Goal: Task Accomplishment & Management: Use online tool/utility

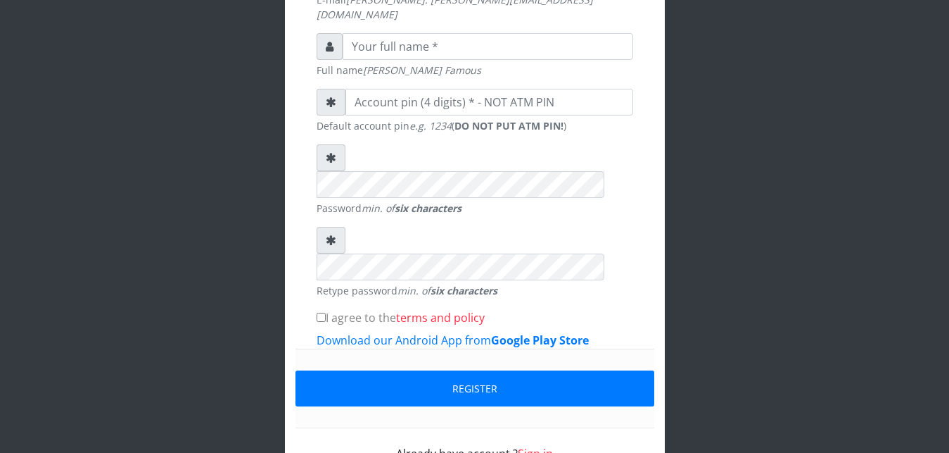
scroll to position [450, 0]
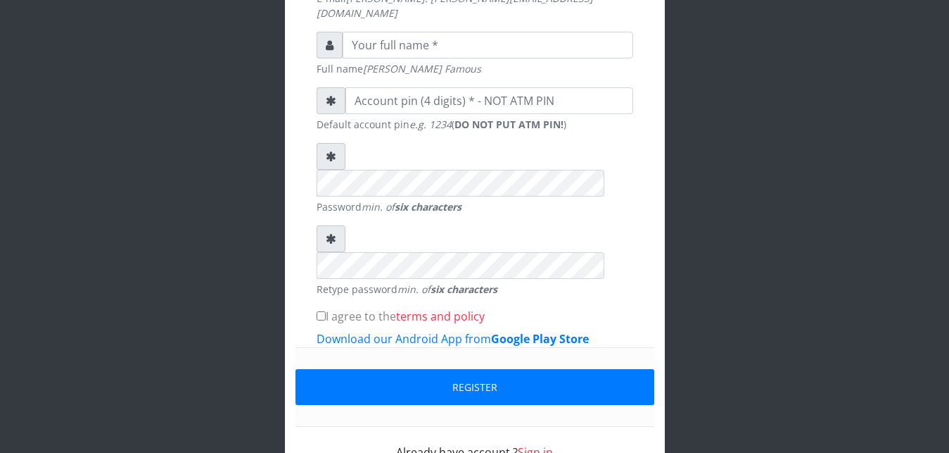
click at [527, 444] on link "Sign in" at bounding box center [535, 451] width 35 height 15
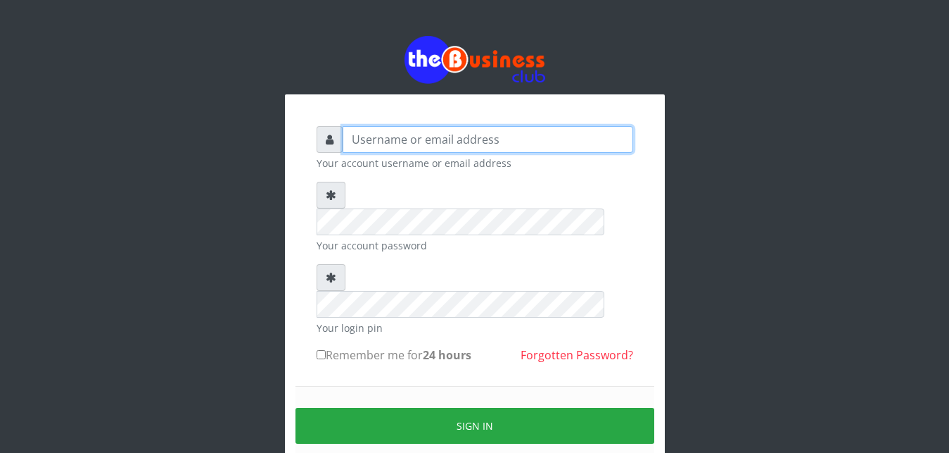
click at [451, 132] on input "text" at bounding box center [488, 139] width 291 height 27
type input "Ifytex"
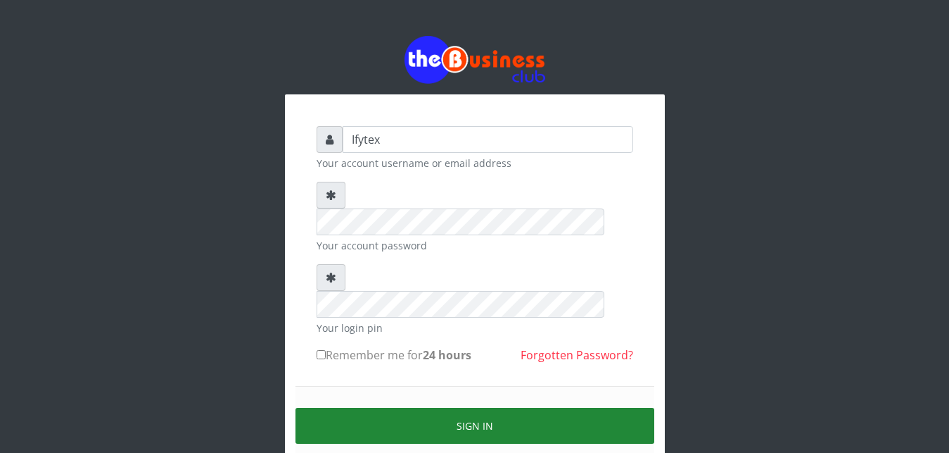
click at [400, 407] on button "Sign in" at bounding box center [475, 425] width 359 height 36
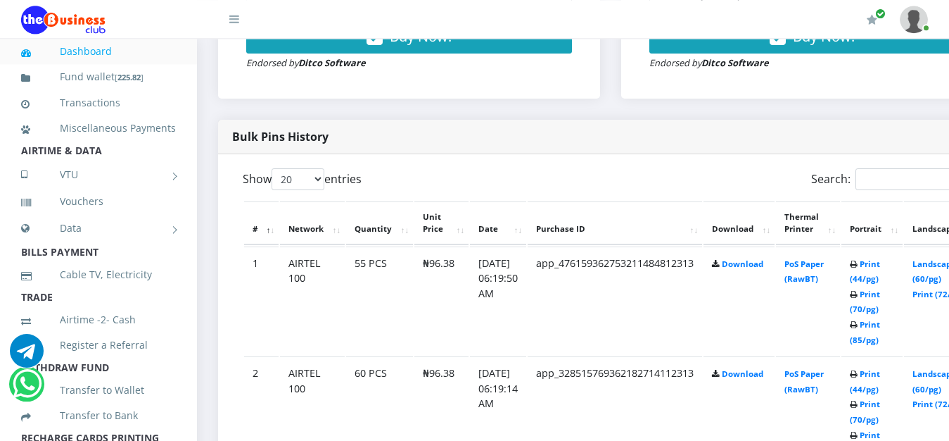
scroll to position [646, 0]
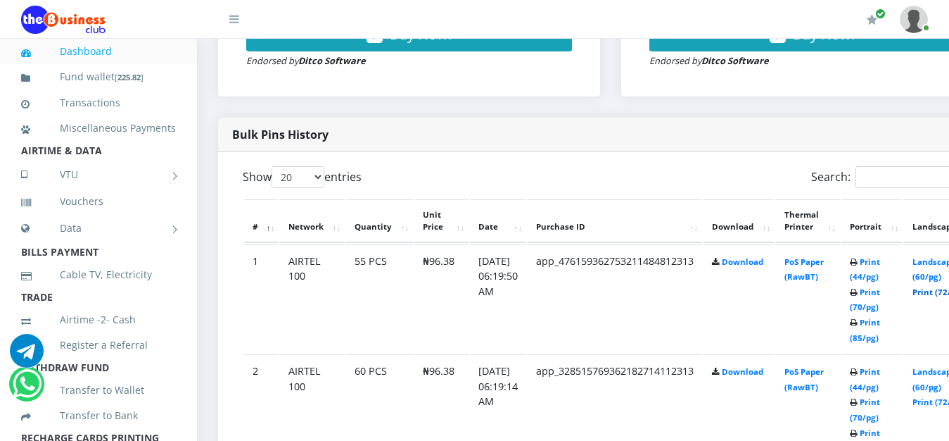
click at [940, 286] on link "Print (72/pg)" at bounding box center [938, 291] width 51 height 11
click at [937, 396] on link "Print (72/pg)" at bounding box center [938, 401] width 51 height 11
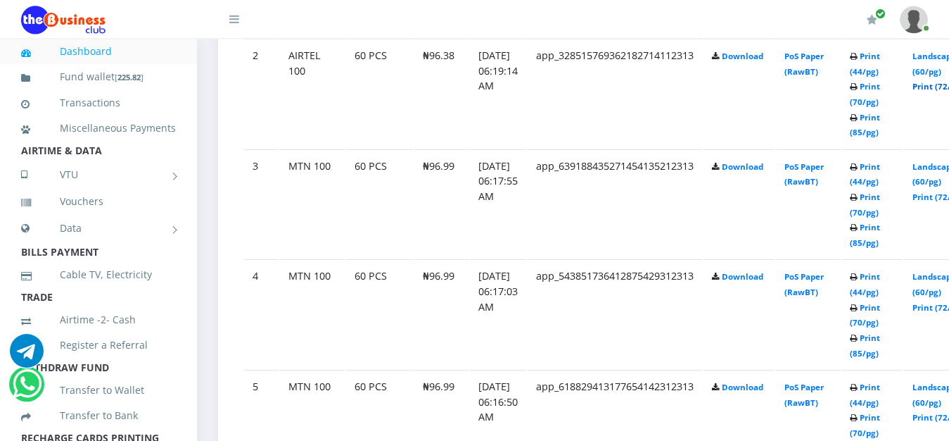
scroll to position [969, 0]
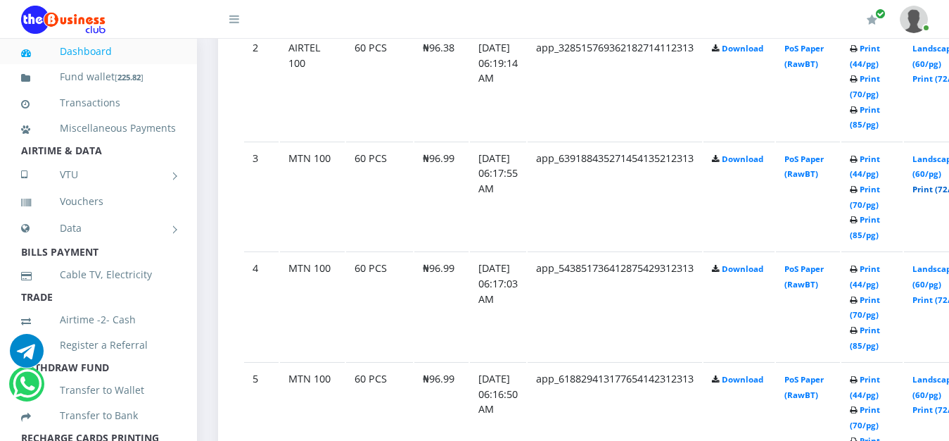
click at [941, 184] on link "Print (72/pg)" at bounding box center [938, 189] width 51 height 11
click at [938, 294] on link "Print (72/pg)" at bounding box center [938, 299] width 51 height 11
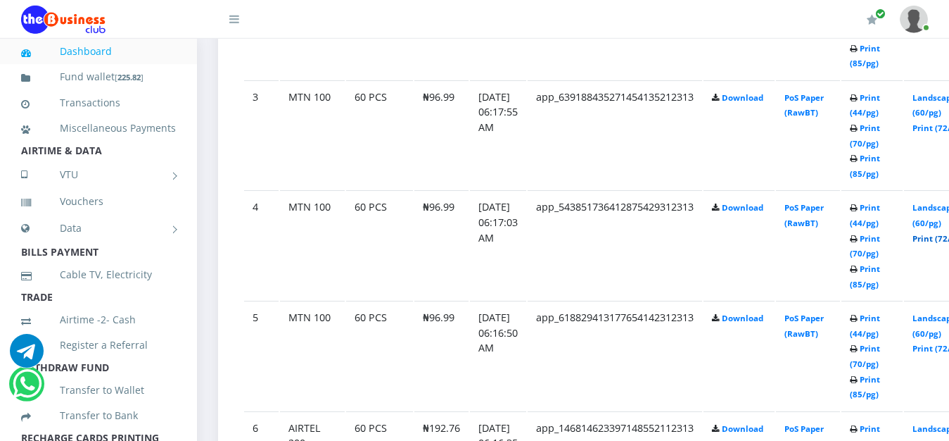
scroll to position [1041, 0]
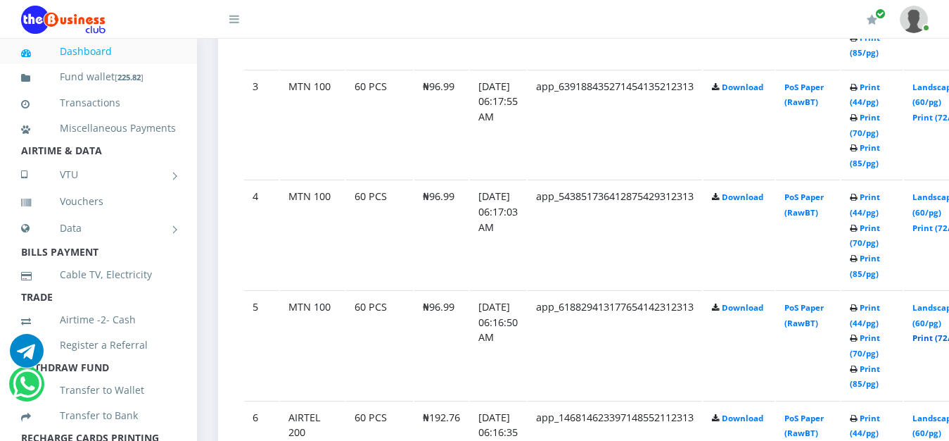
click at [943, 332] on link "Print (72/pg)" at bounding box center [938, 337] width 51 height 11
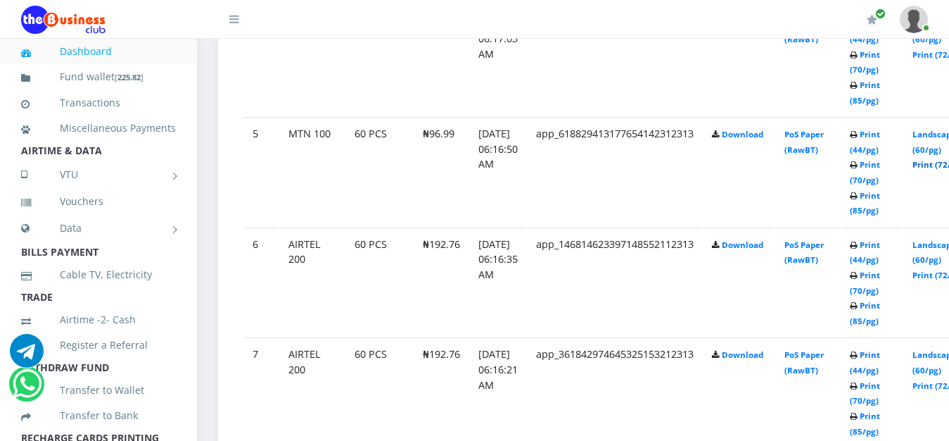
scroll to position [1220, 0]
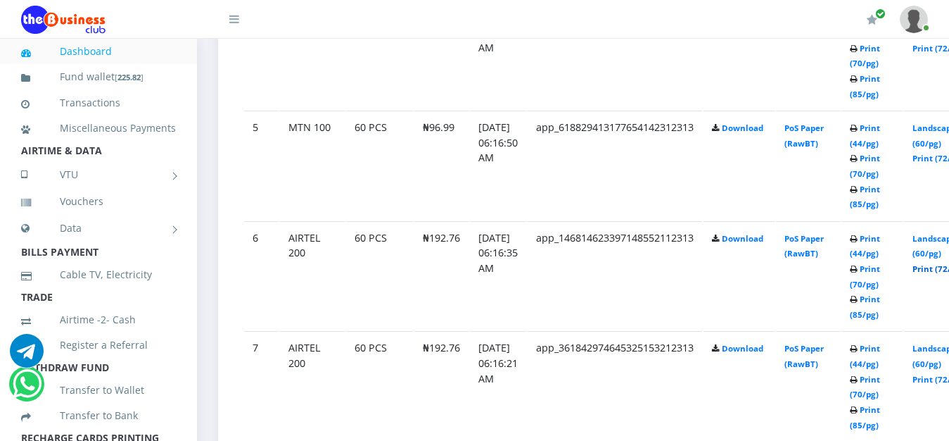
click at [938, 263] on link "Print (72/pg)" at bounding box center [938, 268] width 51 height 11
click at [939, 374] on link "Print (72/pg)" at bounding box center [938, 379] width 51 height 11
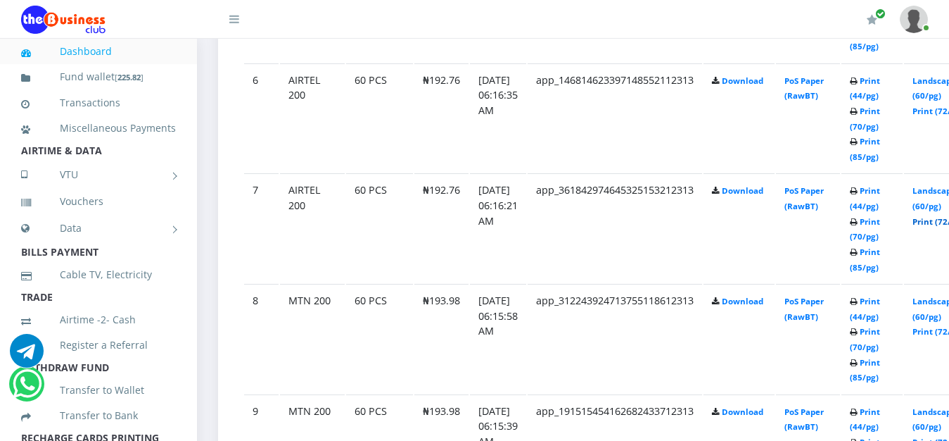
scroll to position [1400, 0]
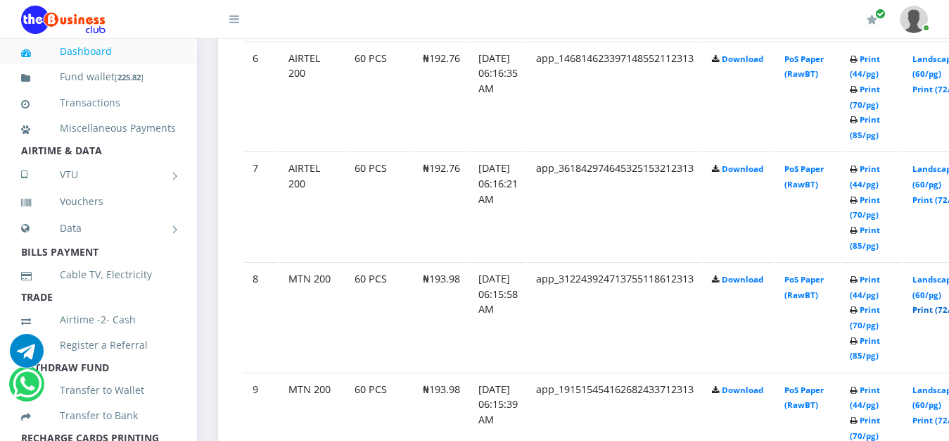
click at [940, 304] on link "Print (72/pg)" at bounding box center [938, 309] width 51 height 11
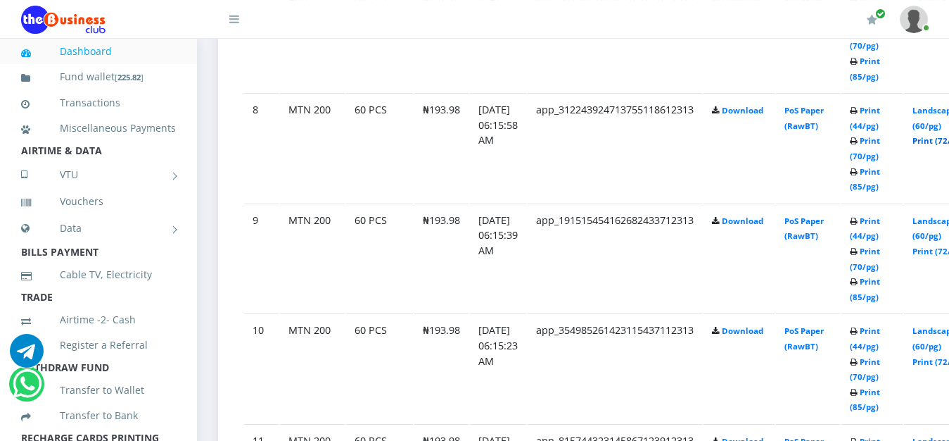
scroll to position [1579, 0]
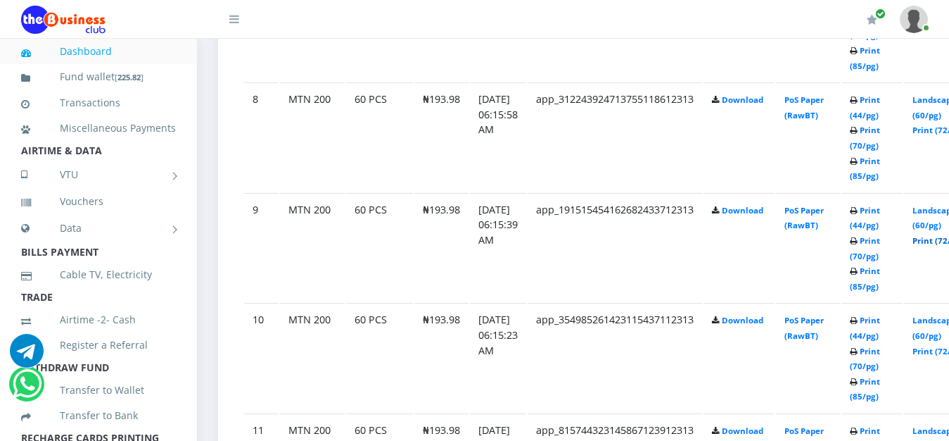
click at [937, 235] on link "Print (72/pg)" at bounding box center [938, 240] width 51 height 11
click at [940, 346] on link "Print (72/pg)" at bounding box center [938, 351] width 51 height 11
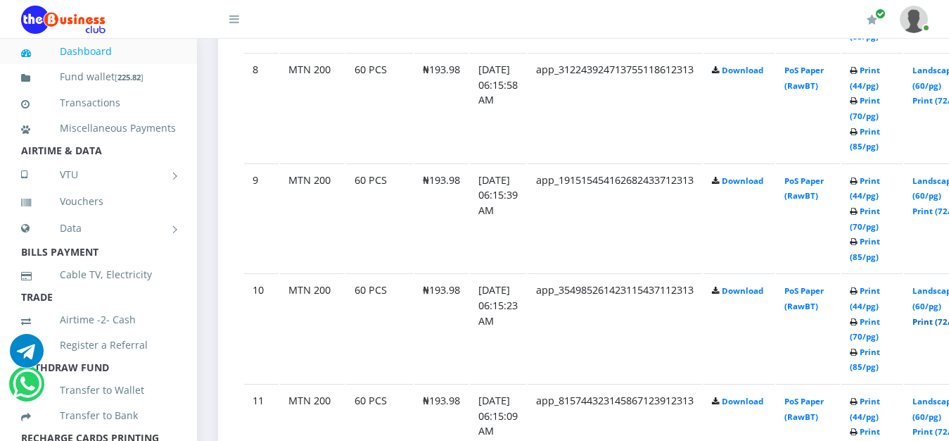
scroll to position [1687, 0]
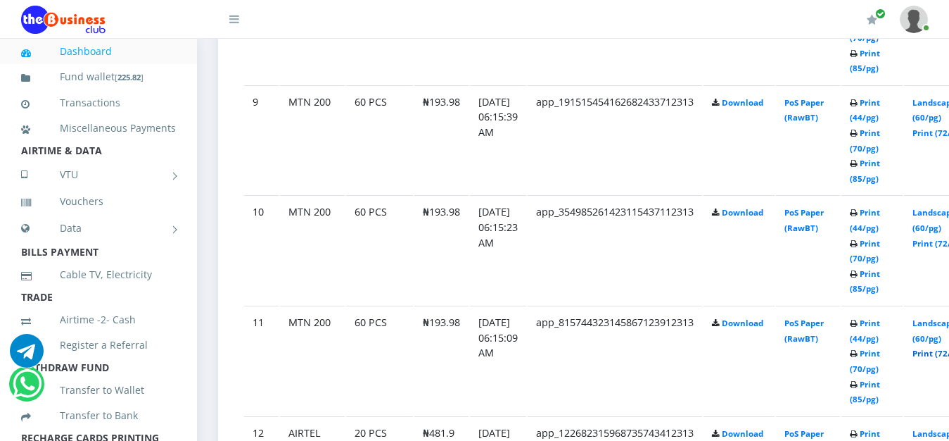
click at [939, 348] on link "Print (72/pg)" at bounding box center [938, 353] width 51 height 11
